Goal: Transaction & Acquisition: Purchase product/service

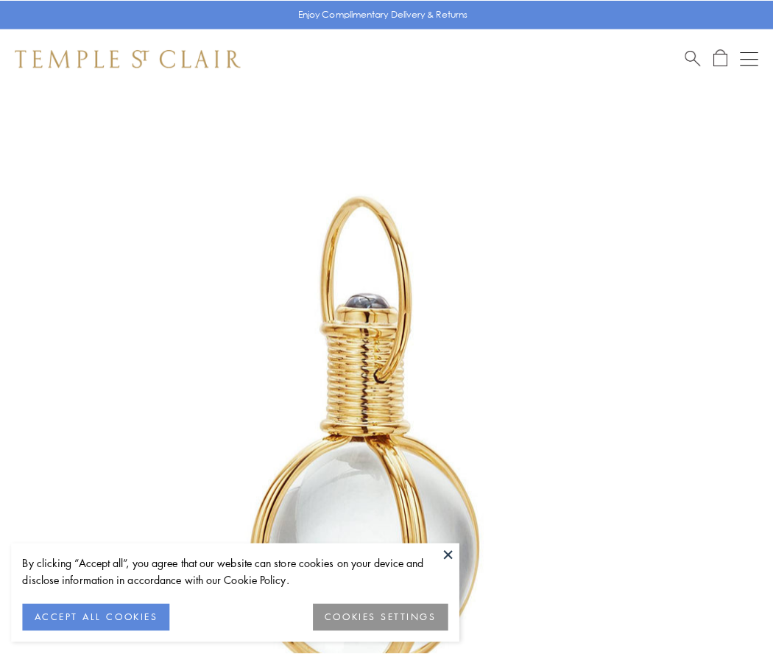
scroll to position [384, 0]
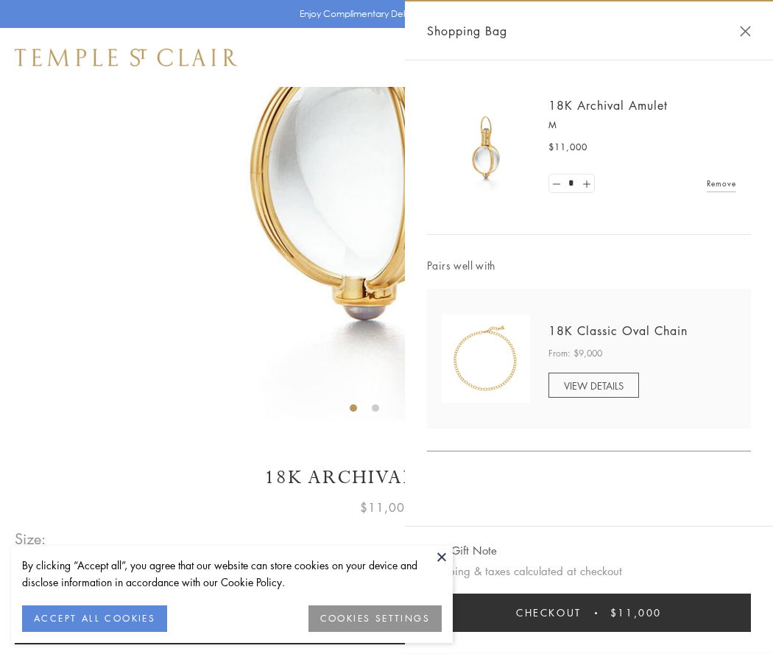
click at [589, 612] on button "Checkout $11,000" at bounding box center [589, 612] width 324 height 38
